Goal: Information Seeking & Learning: Learn about a topic

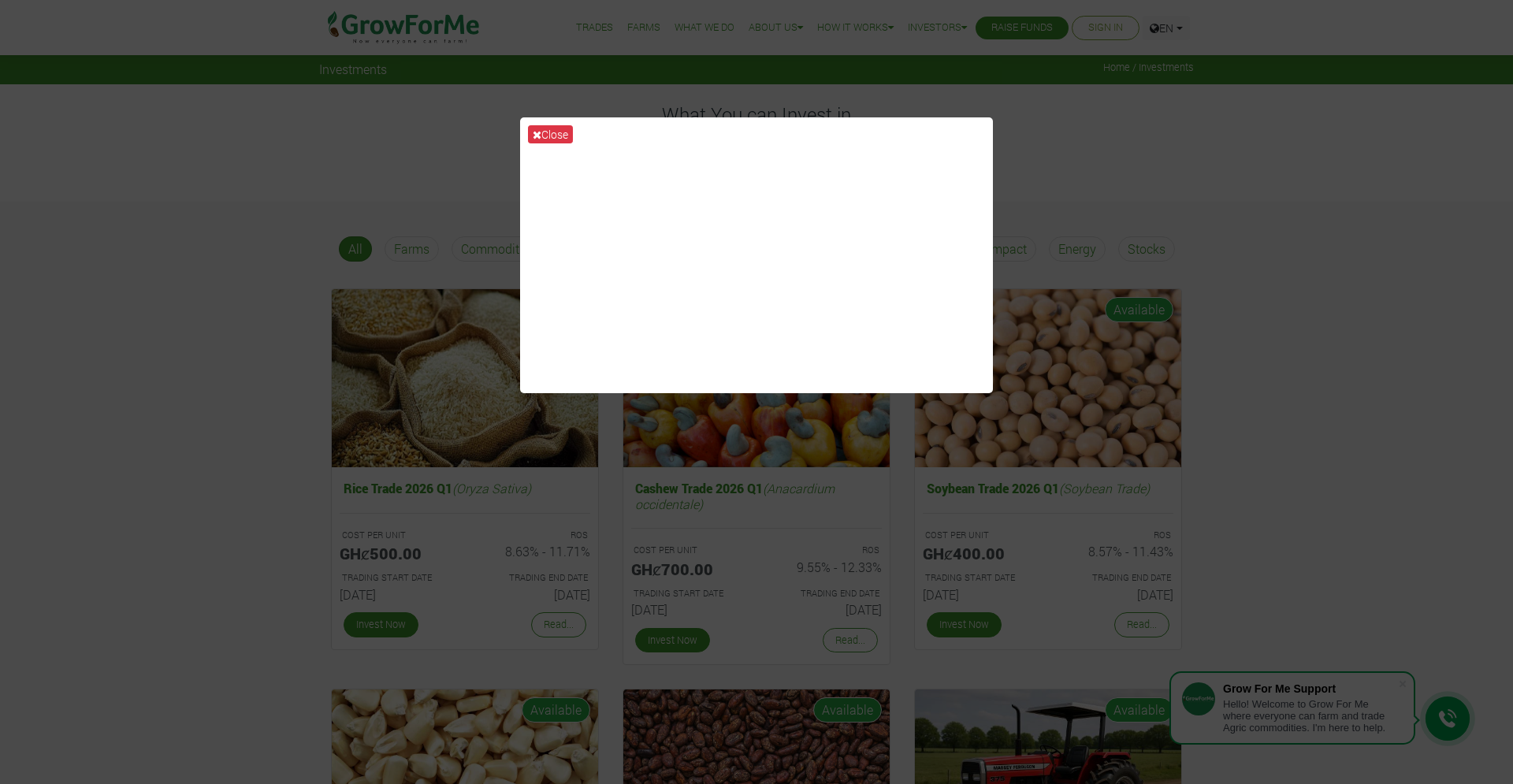
scroll to position [13, 0]
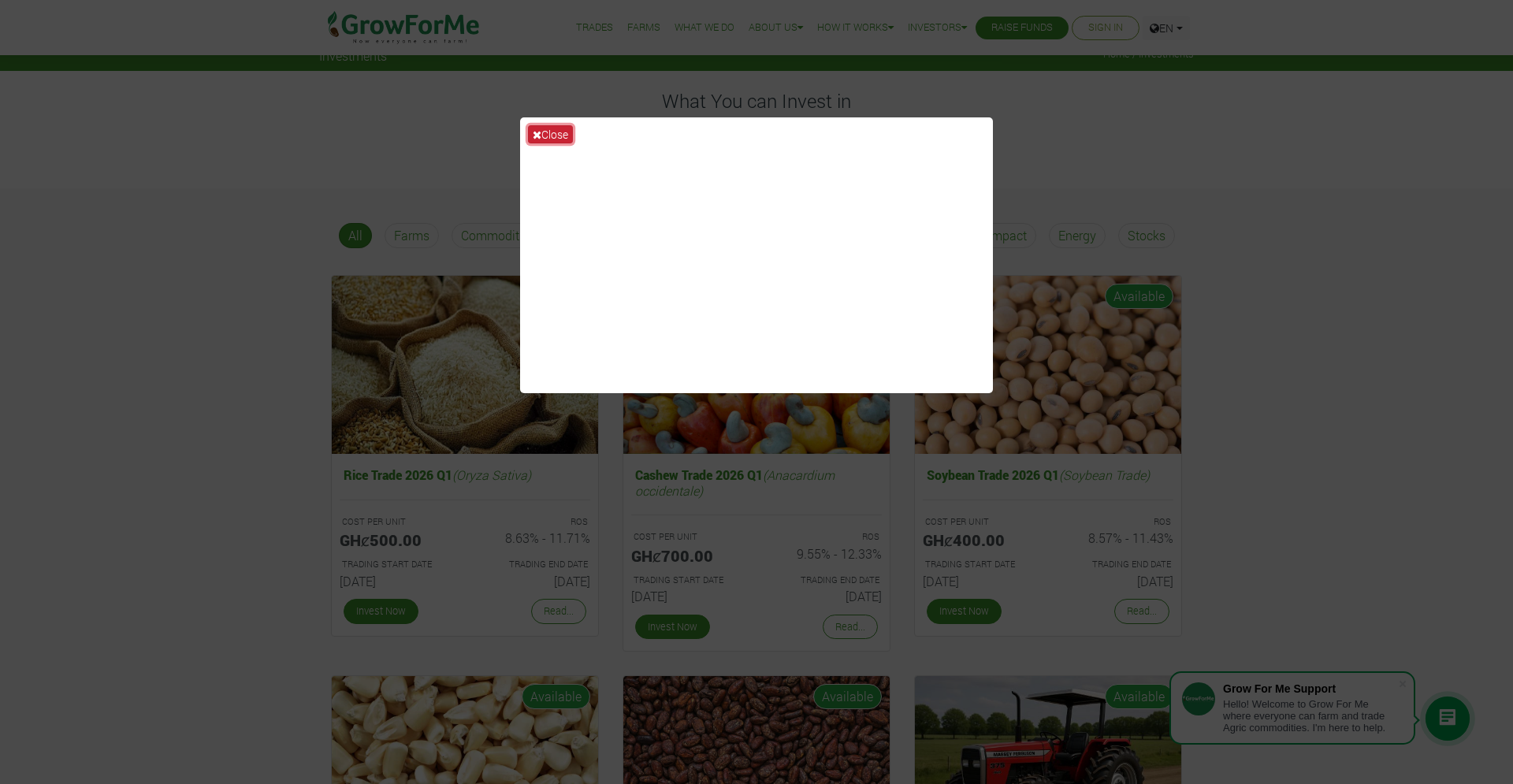
click at [553, 137] on button "Close" at bounding box center [551, 133] width 45 height 18
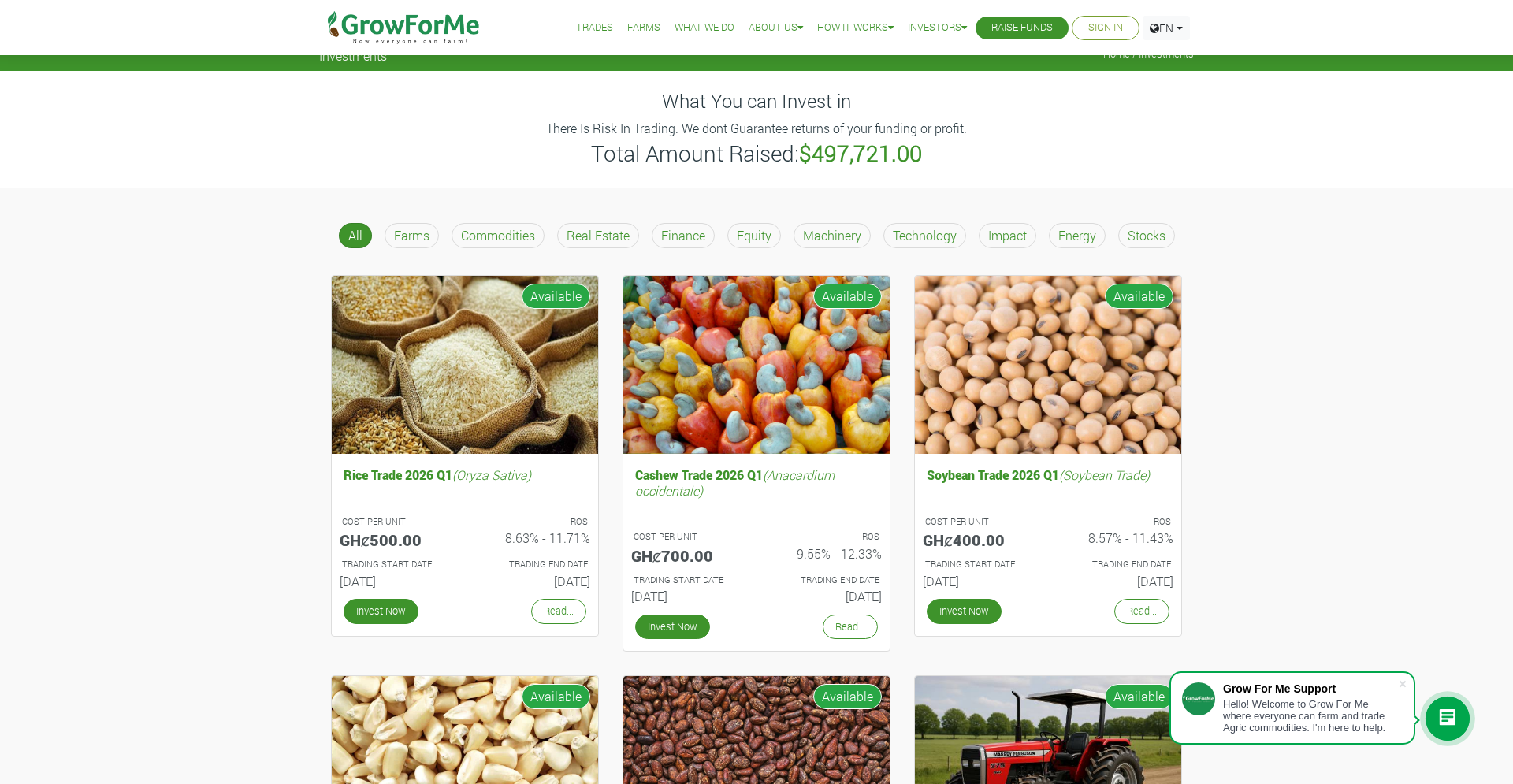
scroll to position [0, 0]
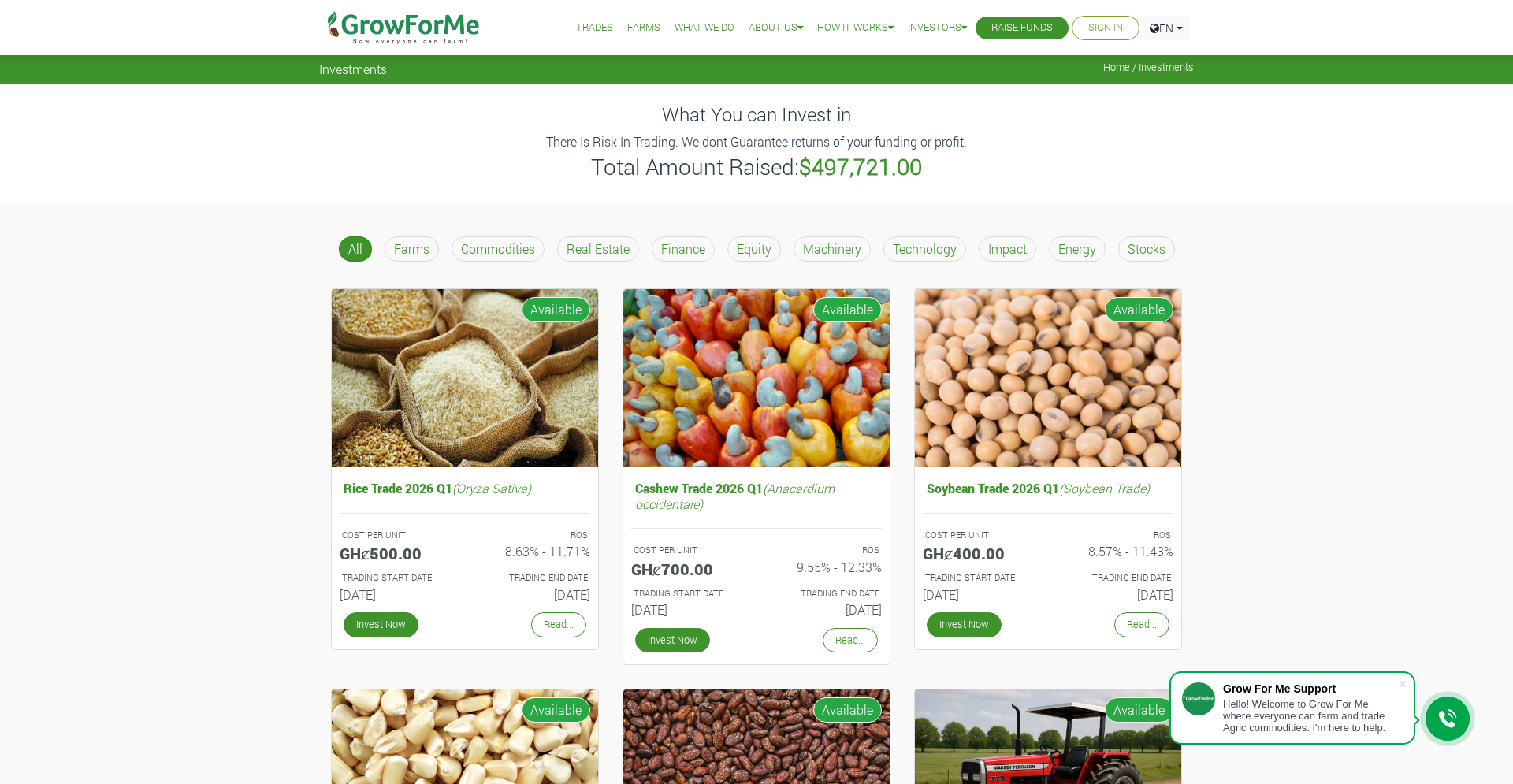
click at [411, 31] on img at bounding box center [404, 27] width 162 height 55
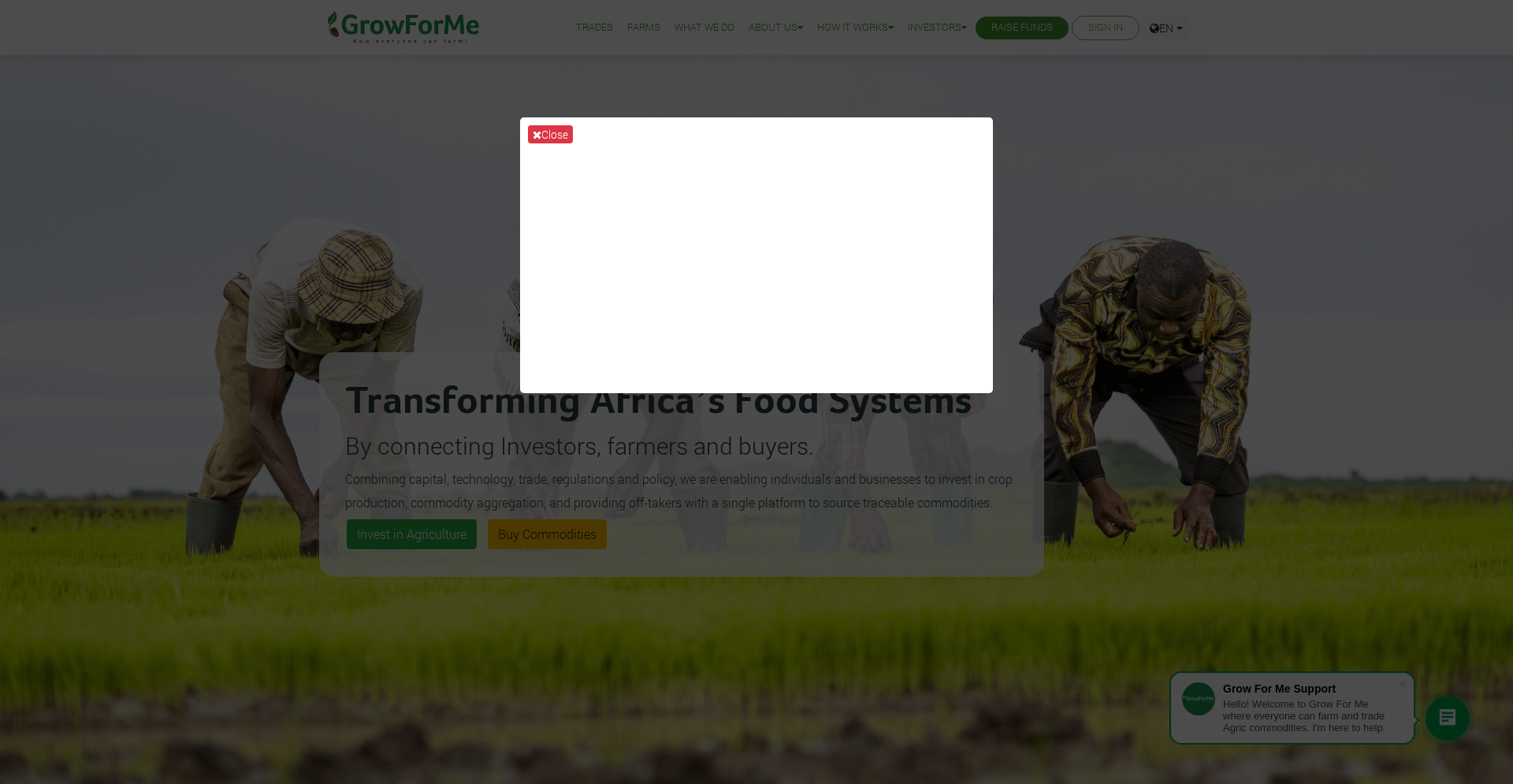
scroll to position [13, 0]
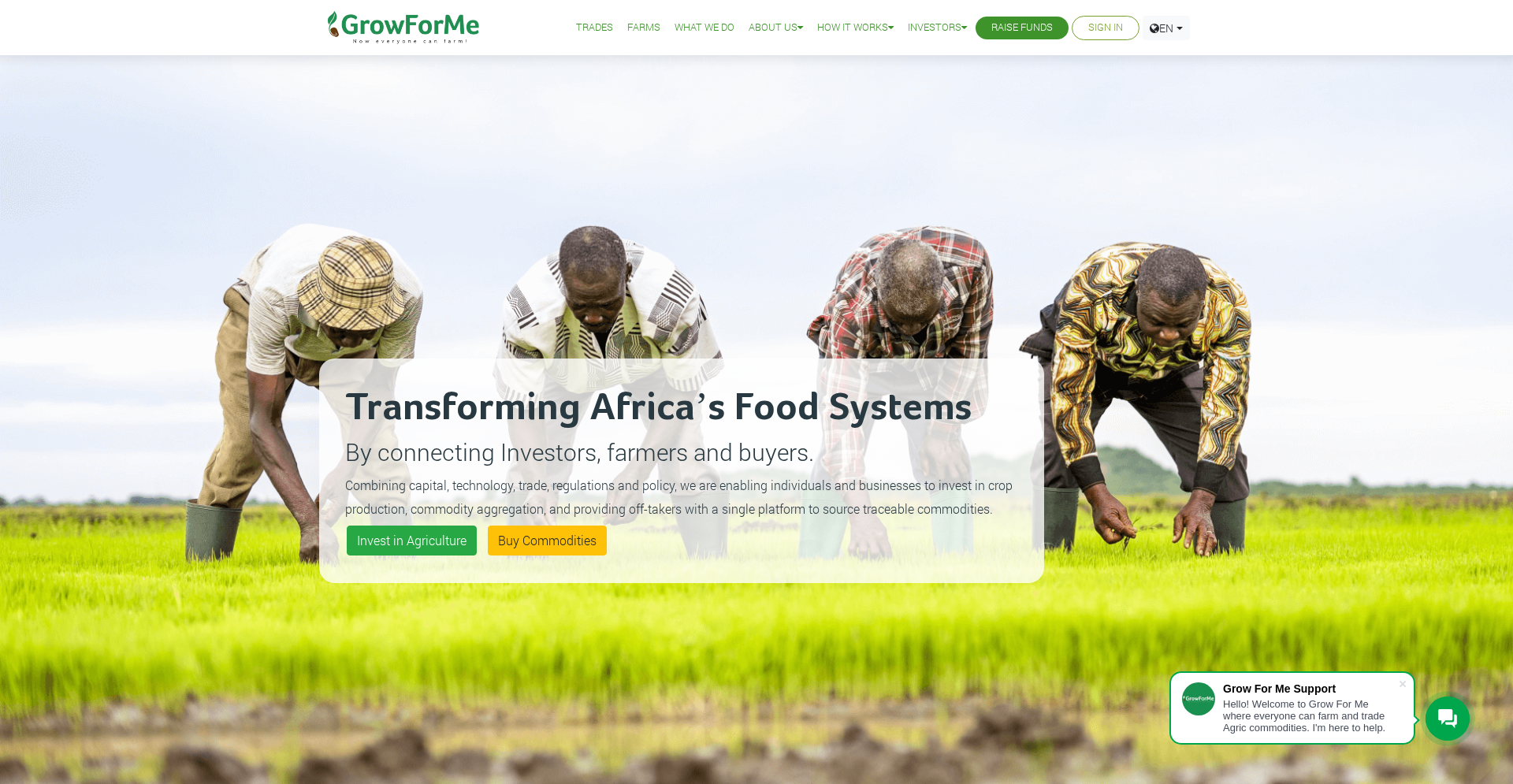
click at [391, 26] on img at bounding box center [404, 27] width 162 height 55
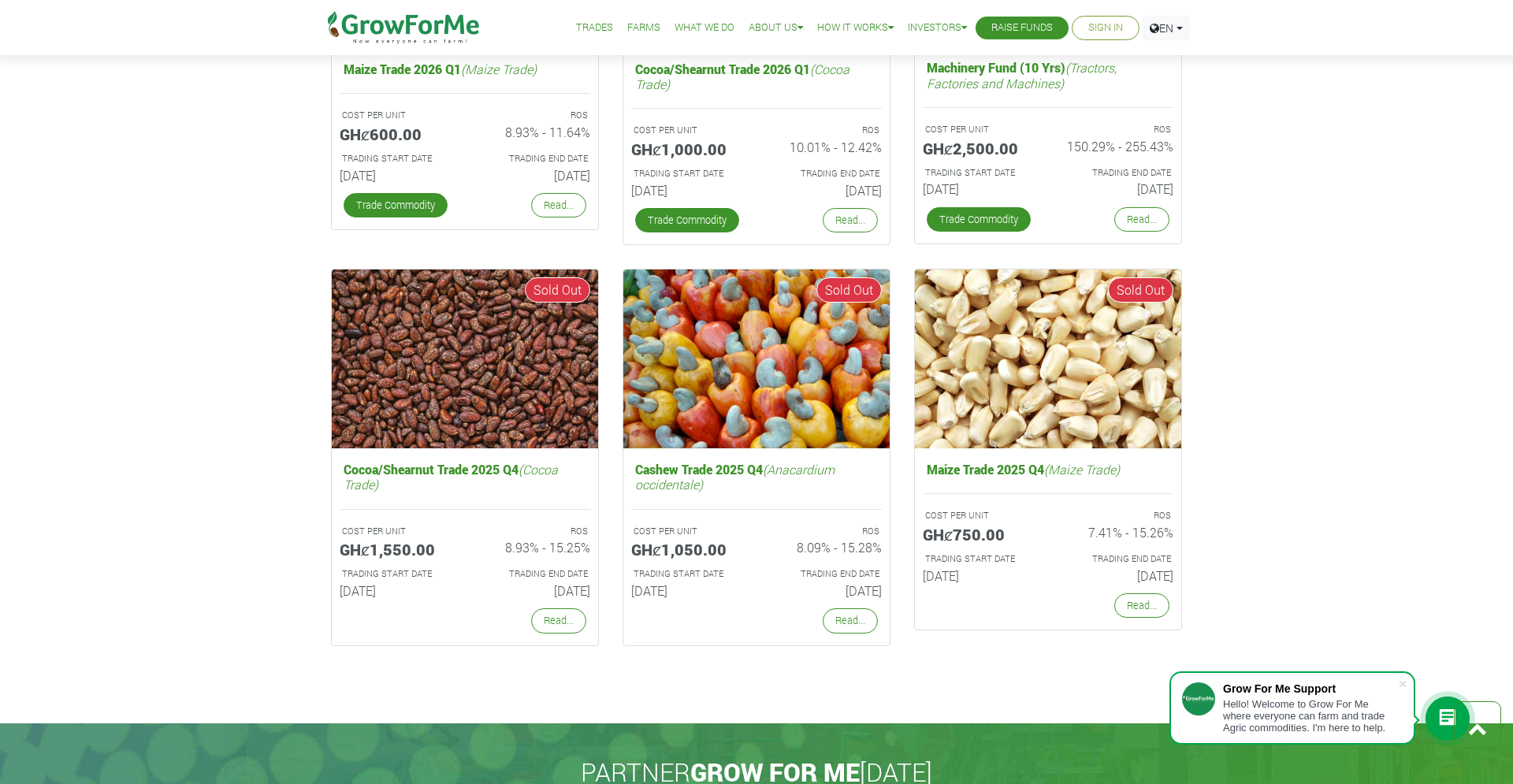
scroll to position [2989, 0]
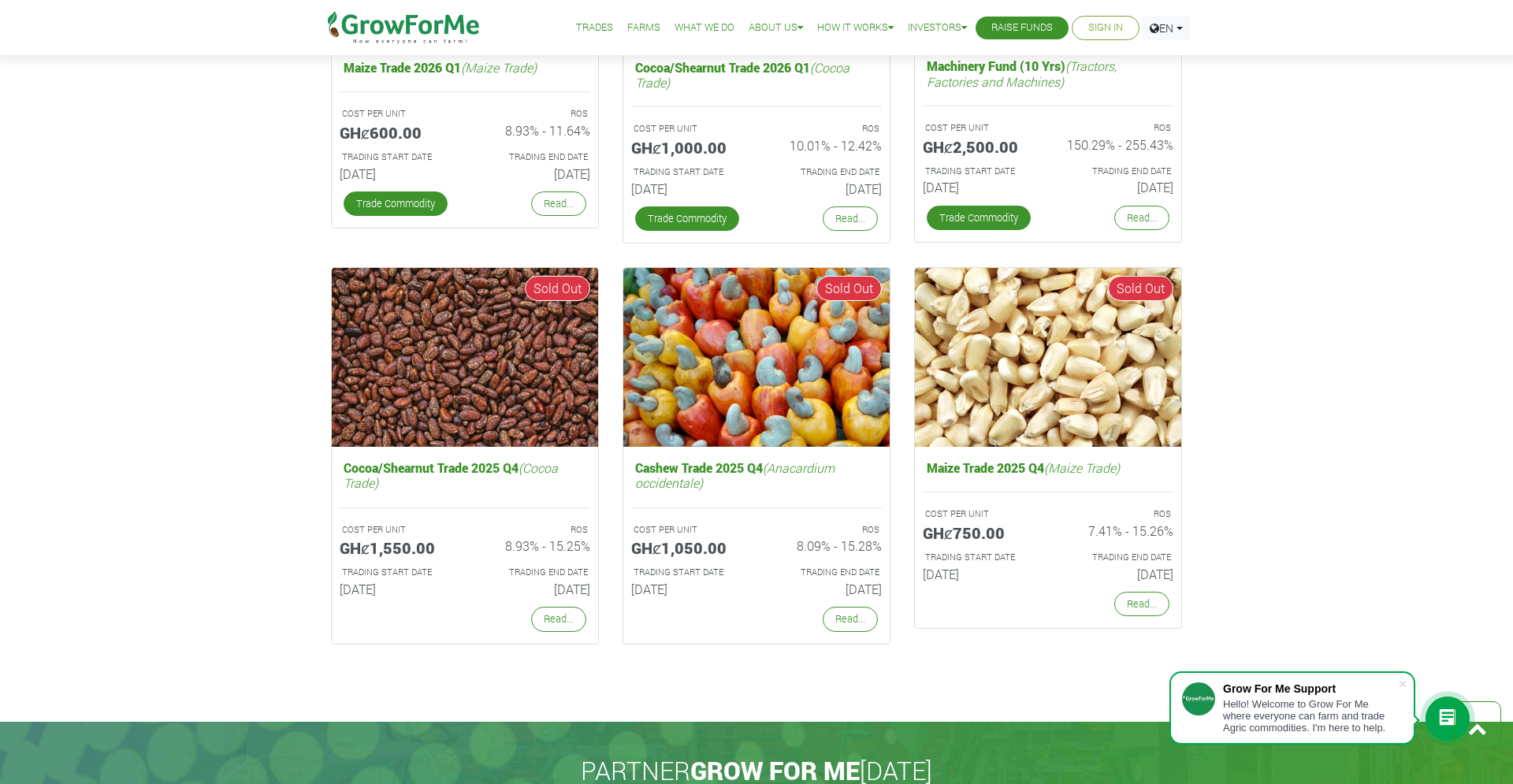
click at [1444, 716] on icon at bounding box center [1448, 718] width 19 height 19
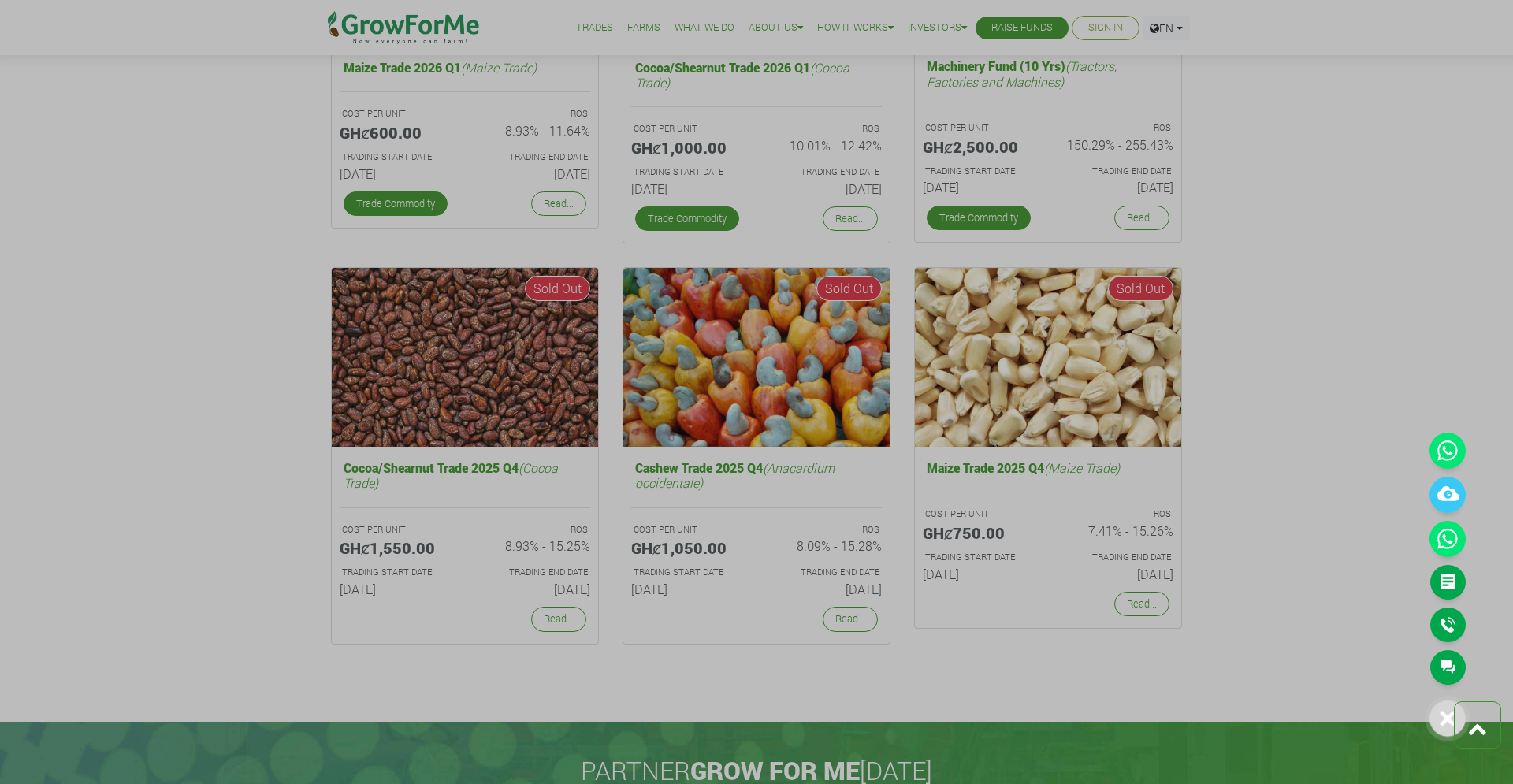
click at [1443, 723] on icon at bounding box center [1448, 719] width 15 height 15
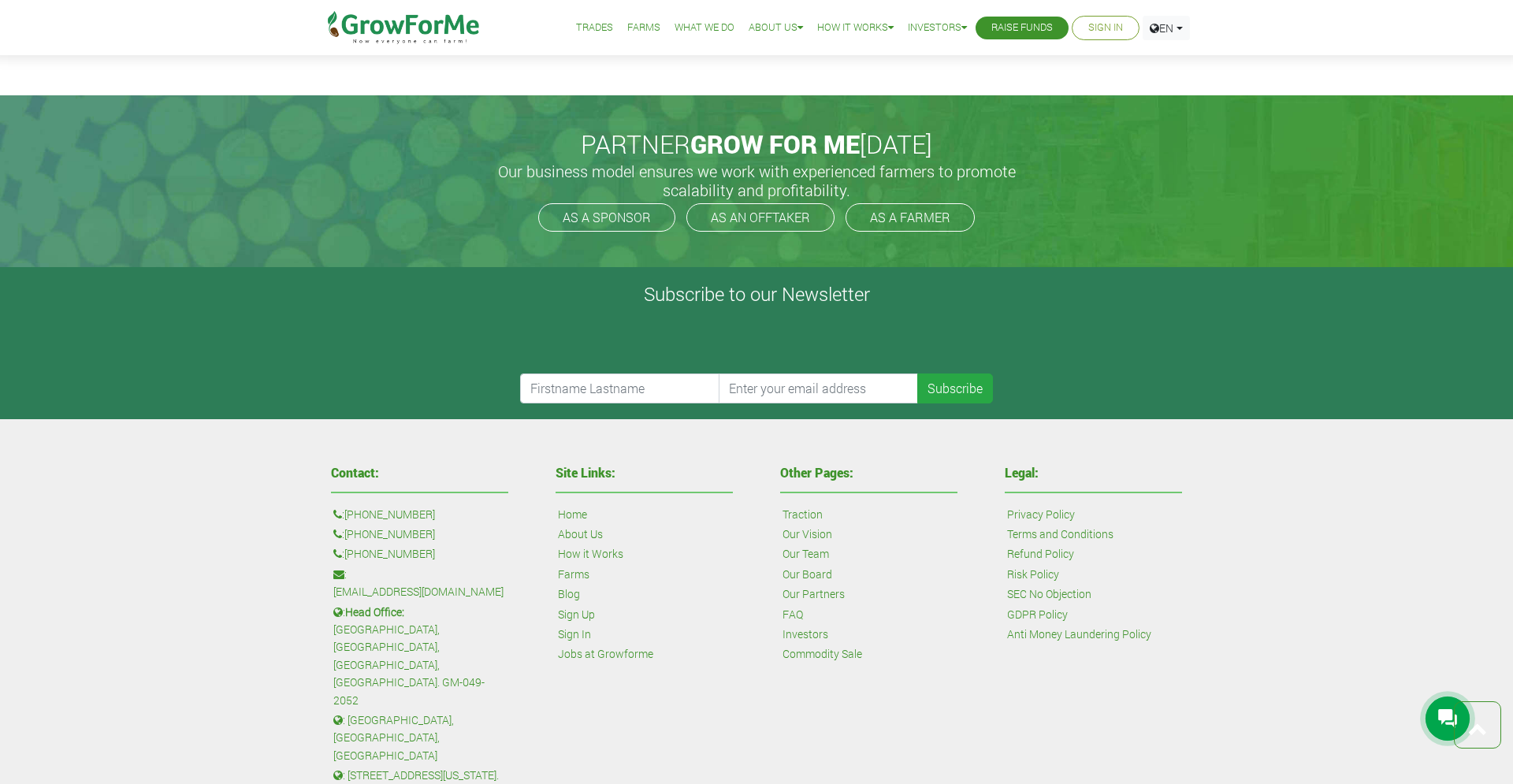
scroll to position [3692, 0]
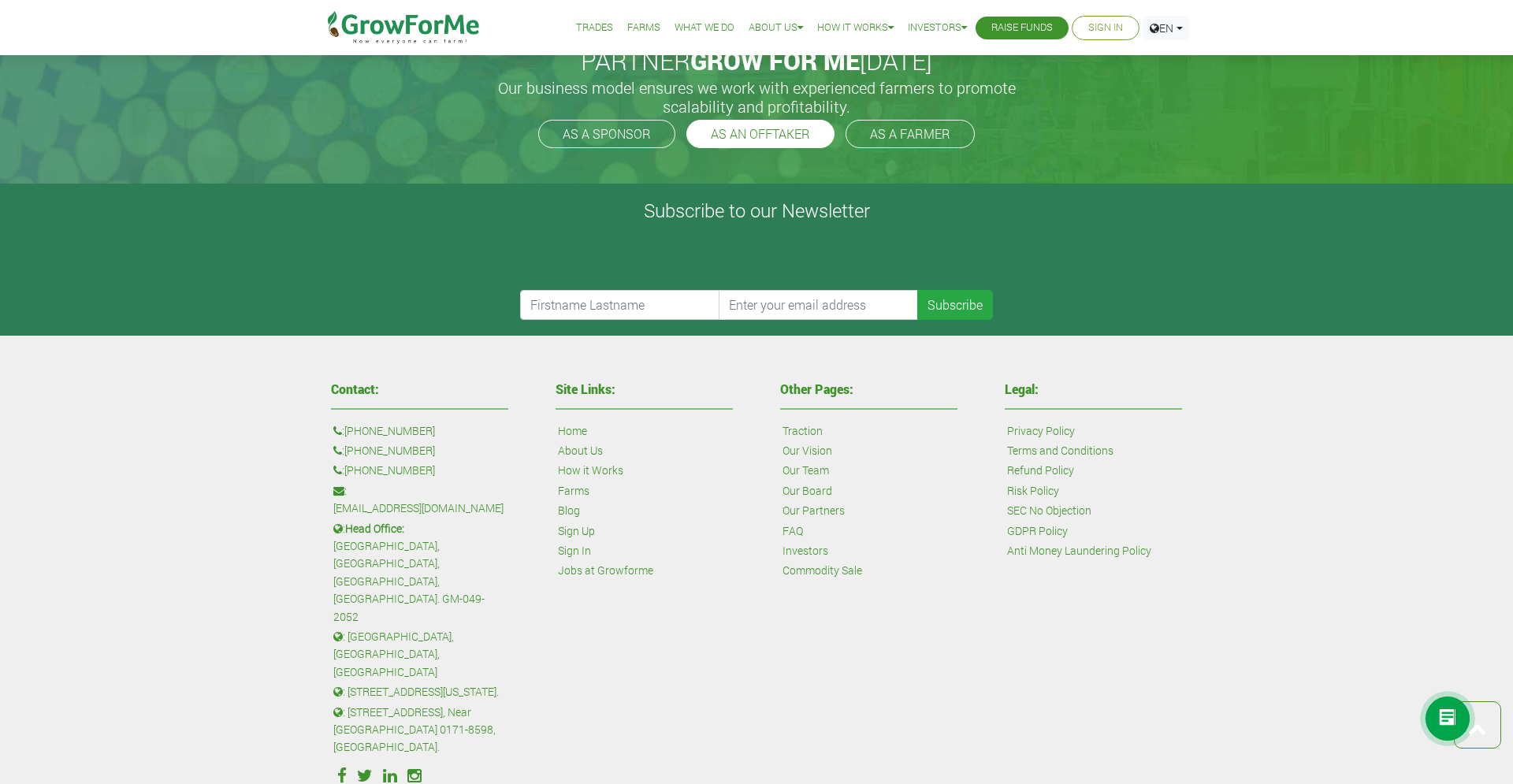
click at [766, 148] on link "AS AN OFFTAKER" at bounding box center [761, 133] width 149 height 28
